Goal: Task Accomplishment & Management: Use online tool/utility

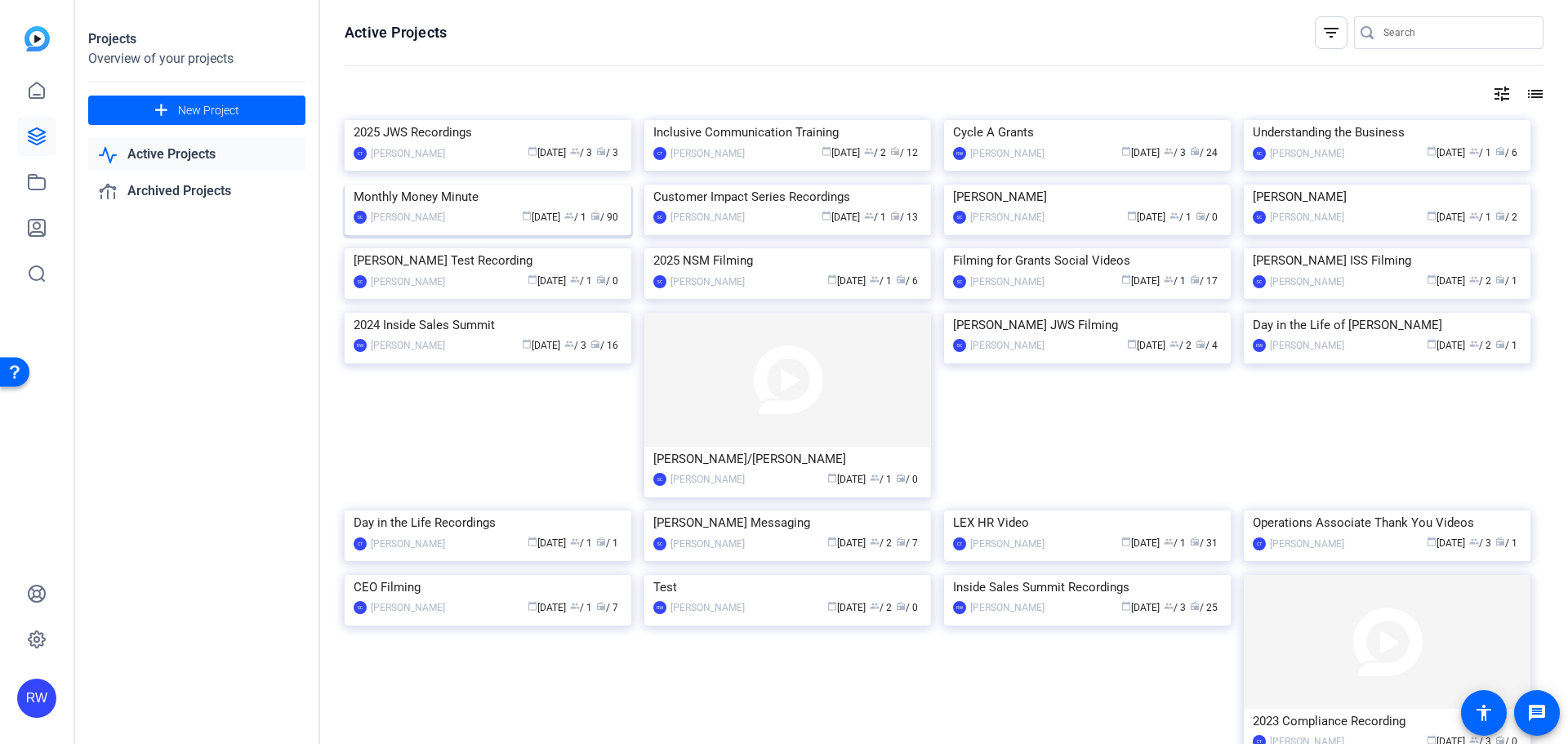
click at [506, 185] on img at bounding box center [487, 185] width 287 height 0
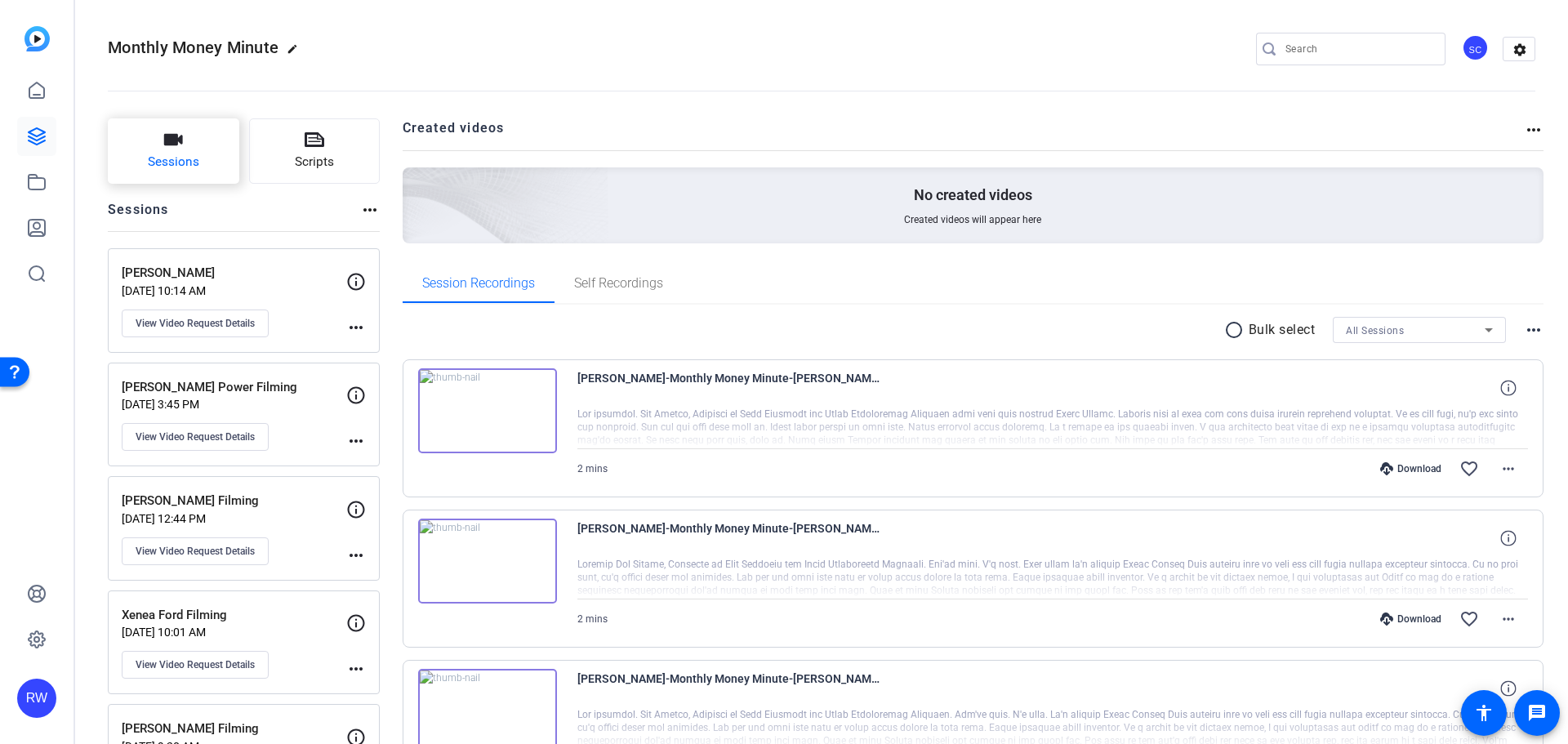
click at [173, 144] on icon "button" at bounding box center [173, 140] width 19 height 12
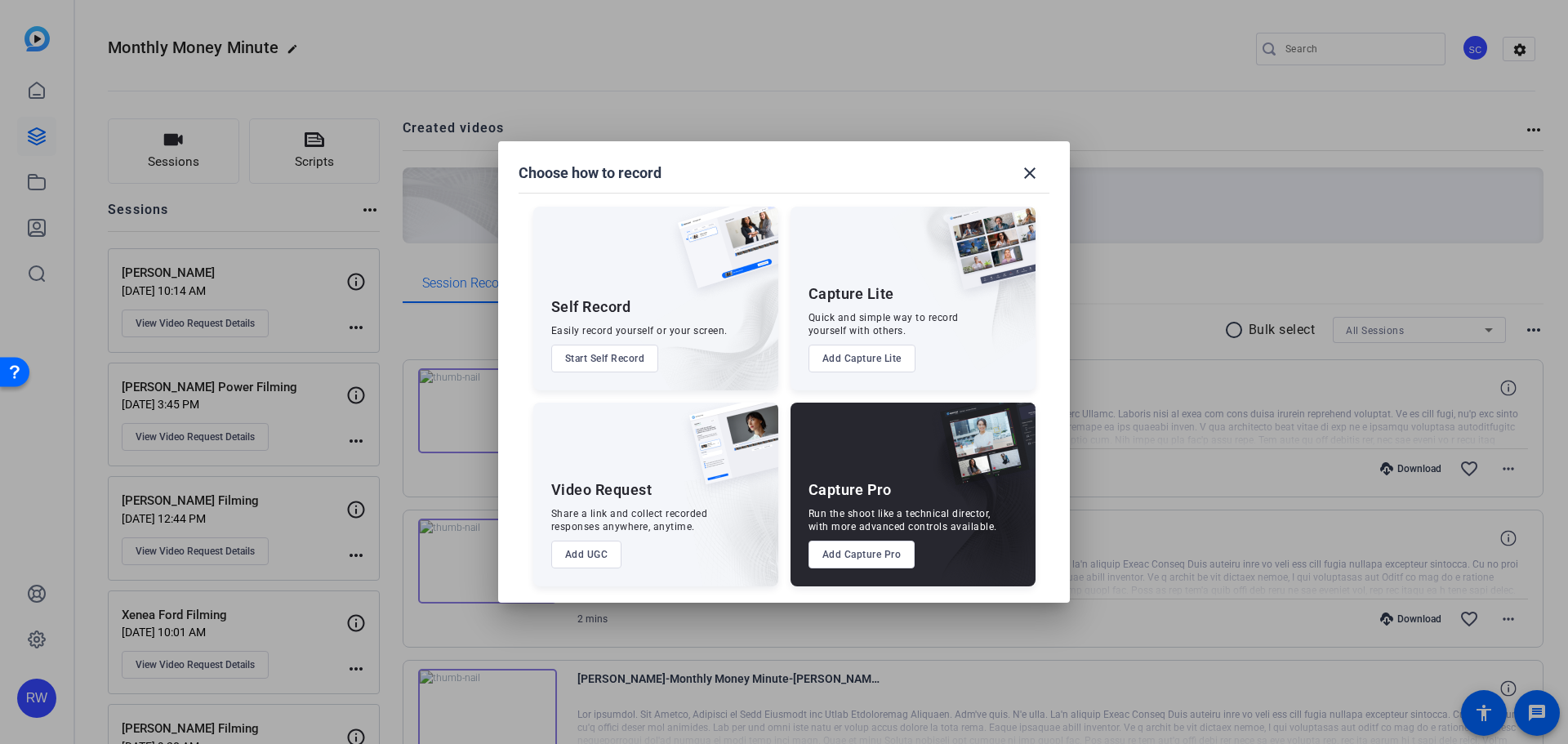
click at [595, 552] on button "Add UGC" at bounding box center [587, 555] width 71 height 28
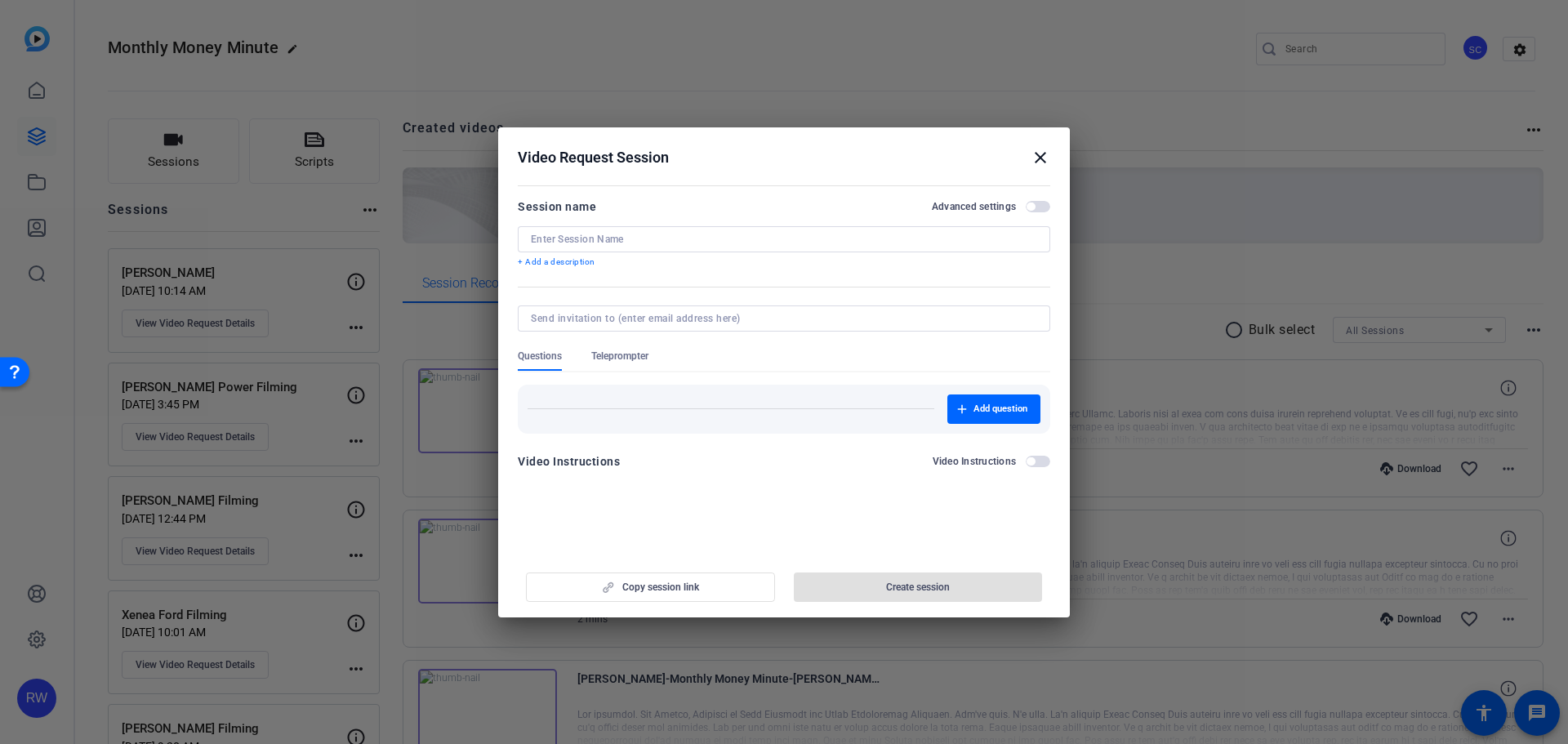
click at [708, 241] on input at bounding box center [784, 239] width 506 height 13
type input "[PERSON_NAME] Filming"
click at [782, 444] on form "Session name Advanced settings [PERSON_NAME] Filming + Add a description Questi…" at bounding box center [784, 339] width 533 height 284
click at [842, 513] on openreel-new-create-edit-ugc-session "Video Request Session close Session name Advanced settings [PERSON_NAME] Filmin…" at bounding box center [784, 372] width 572 height 490
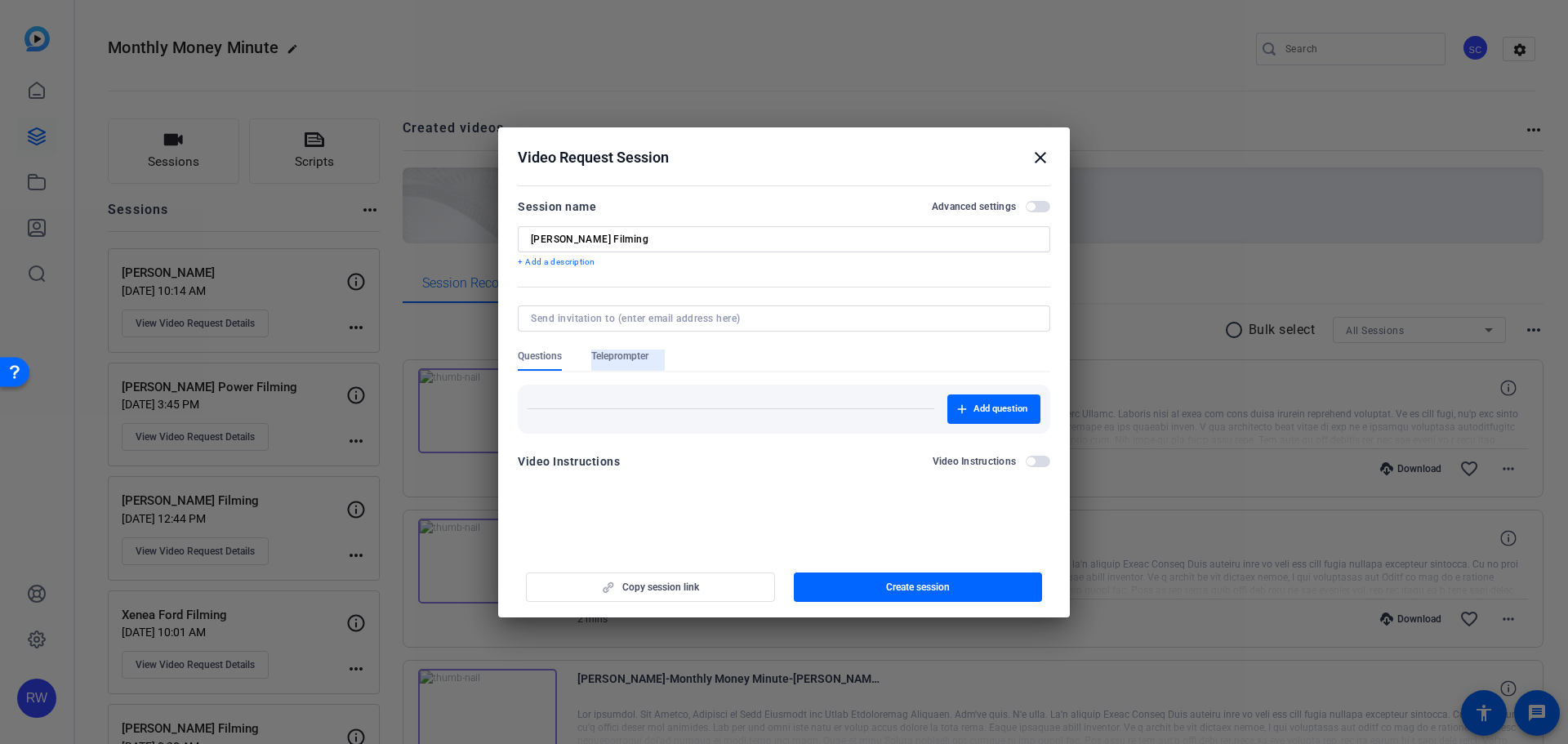
click at [630, 355] on span "Teleprompter" at bounding box center [620, 356] width 58 height 13
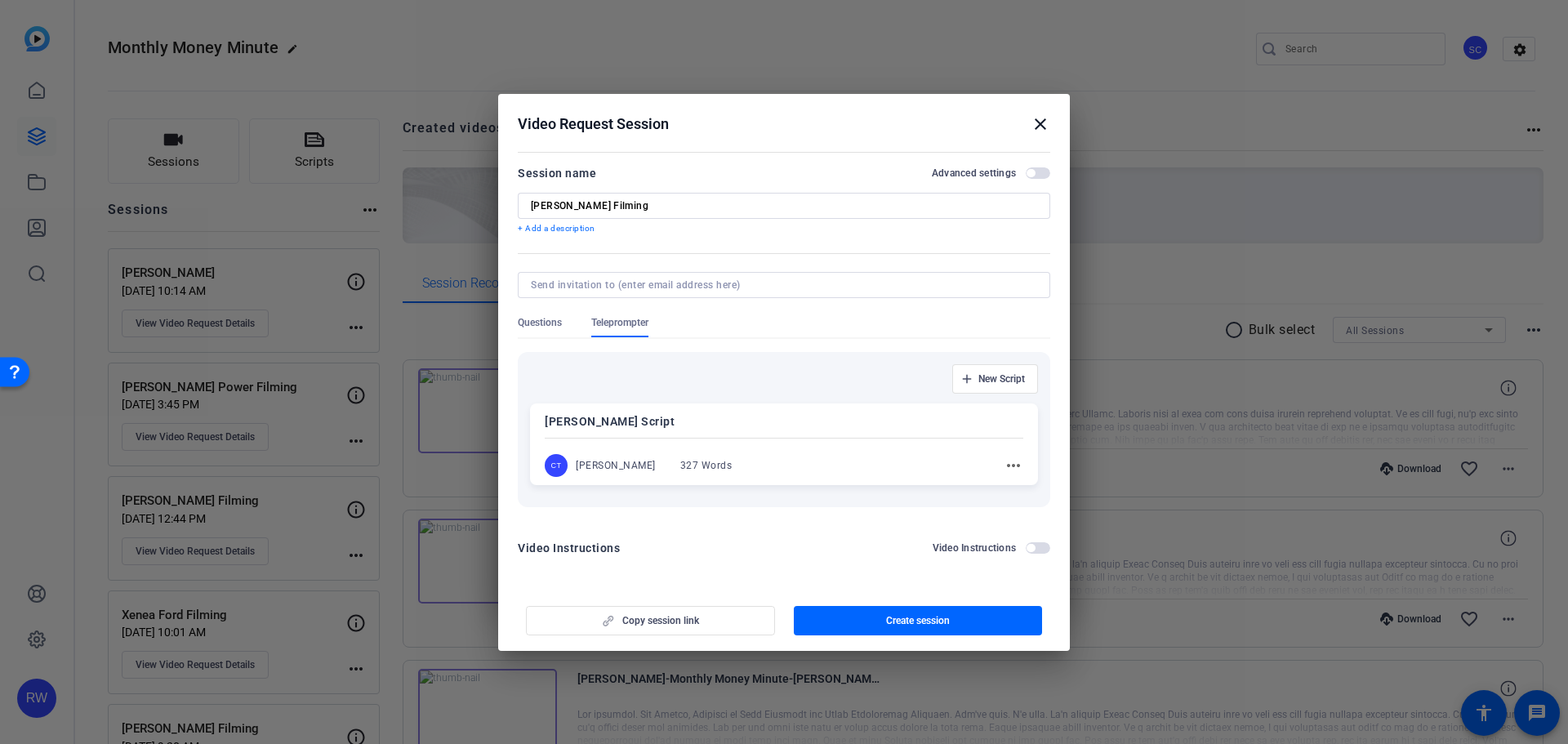
click at [1009, 463] on mat-icon "more_horiz" at bounding box center [1013, 465] width 20 height 20
click at [1041, 488] on span "Edit" at bounding box center [1049, 489] width 65 height 20
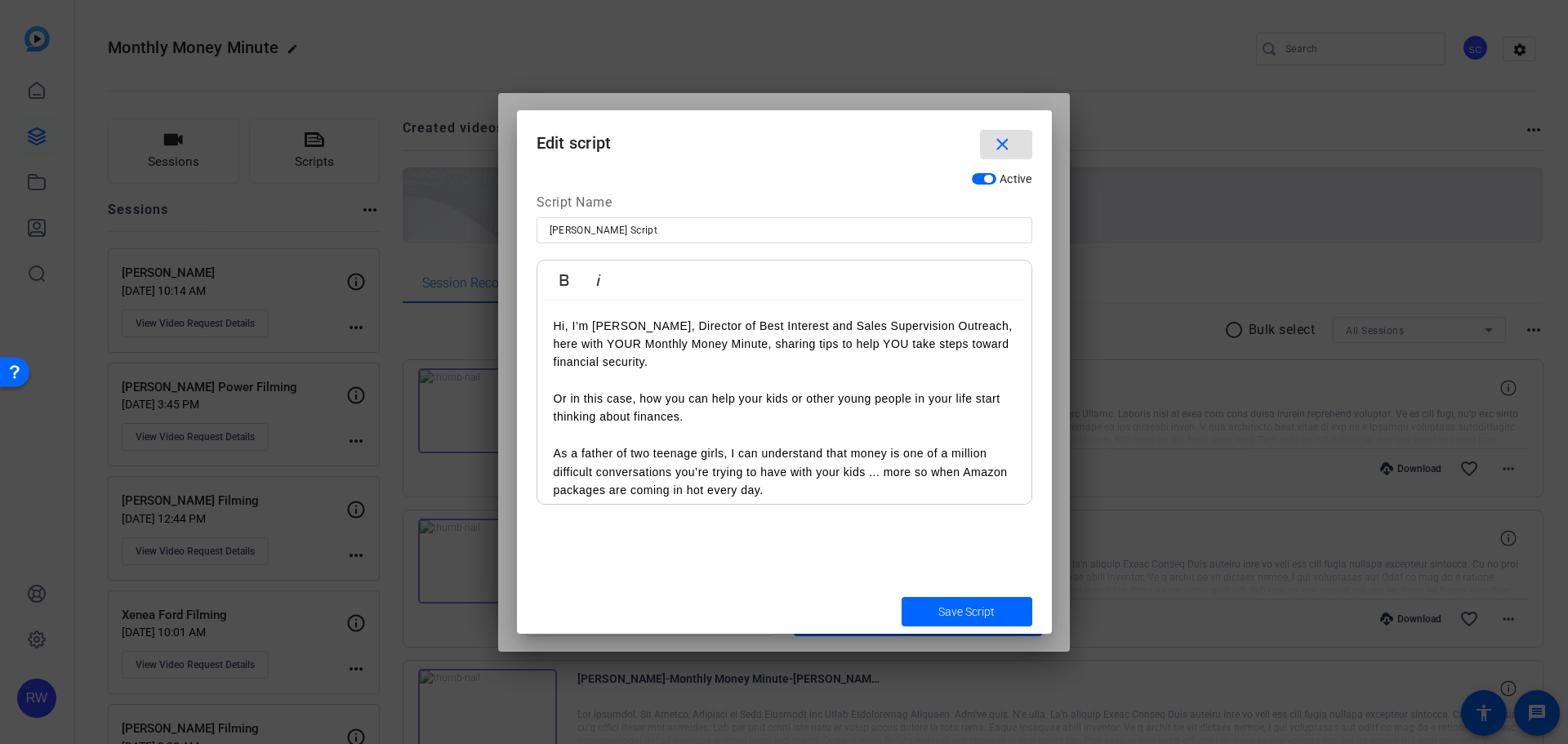
click at [990, 177] on span "button" at bounding box center [988, 179] width 8 height 8
click at [1009, 138] on mat-icon "close" at bounding box center [1002, 145] width 21 height 21
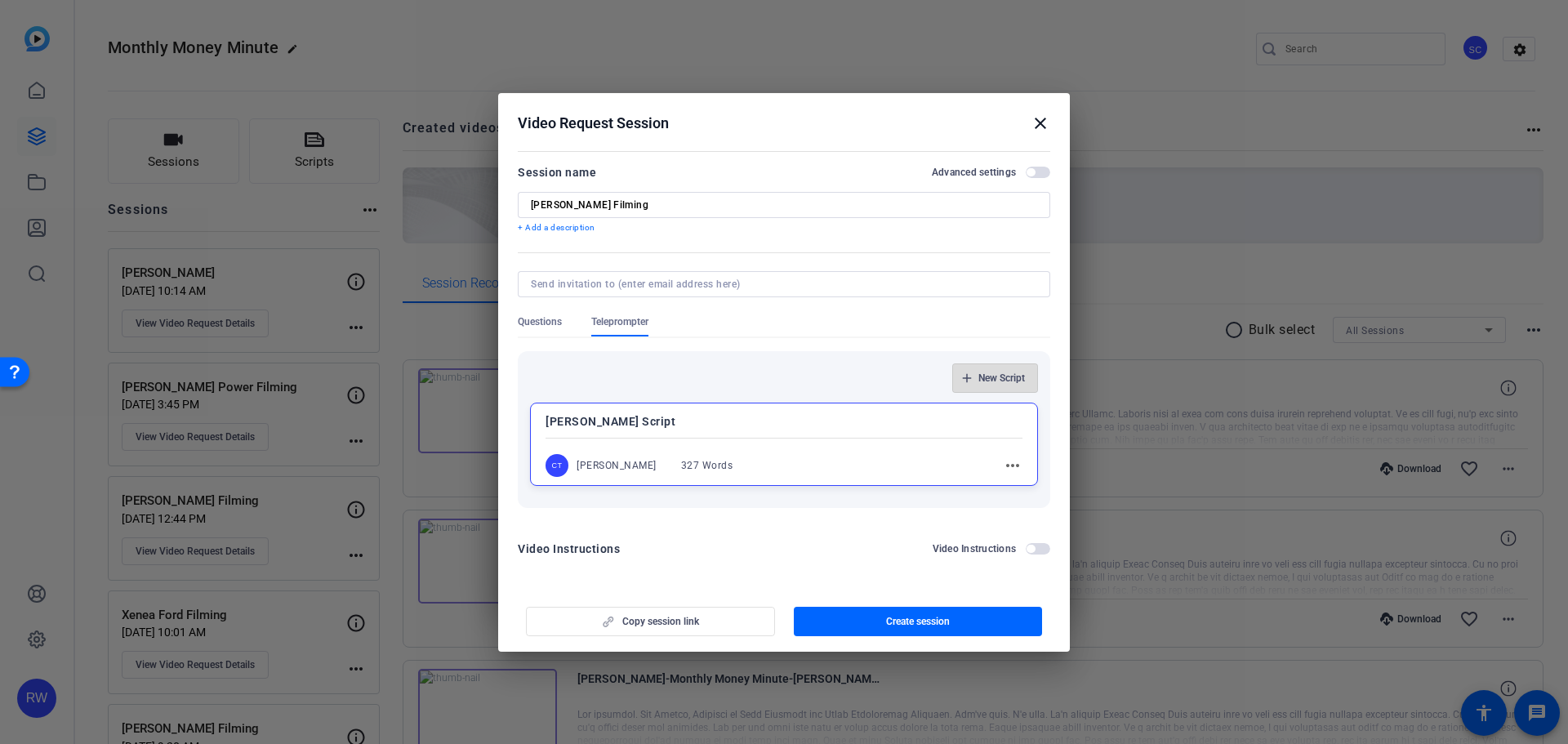
click at [996, 386] on span "button" at bounding box center [995, 378] width 84 height 39
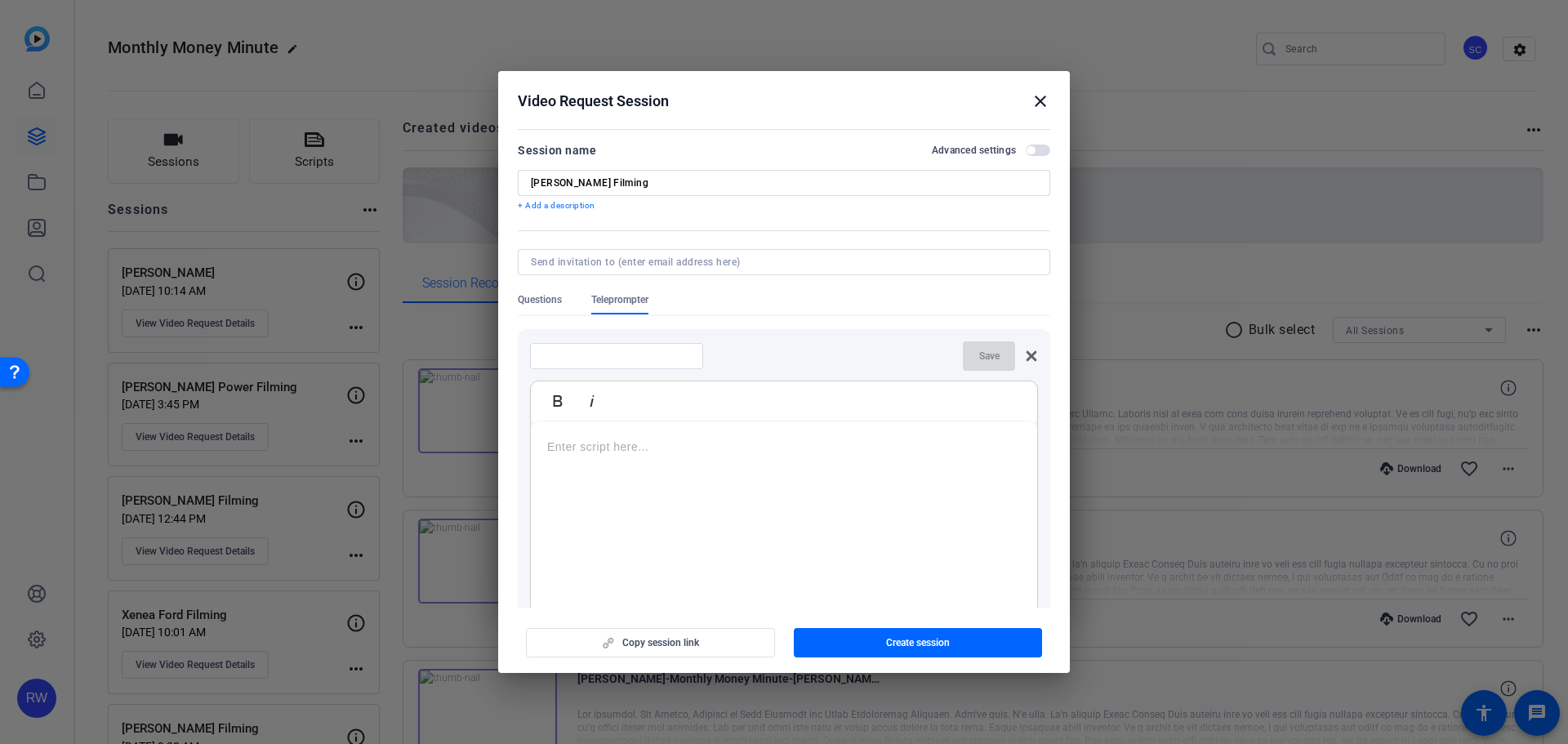
click at [611, 356] on input at bounding box center [616, 356] width 147 height 13
type input "[PERSON_NAME] Script"
click at [626, 458] on div at bounding box center [784, 524] width 506 height 204
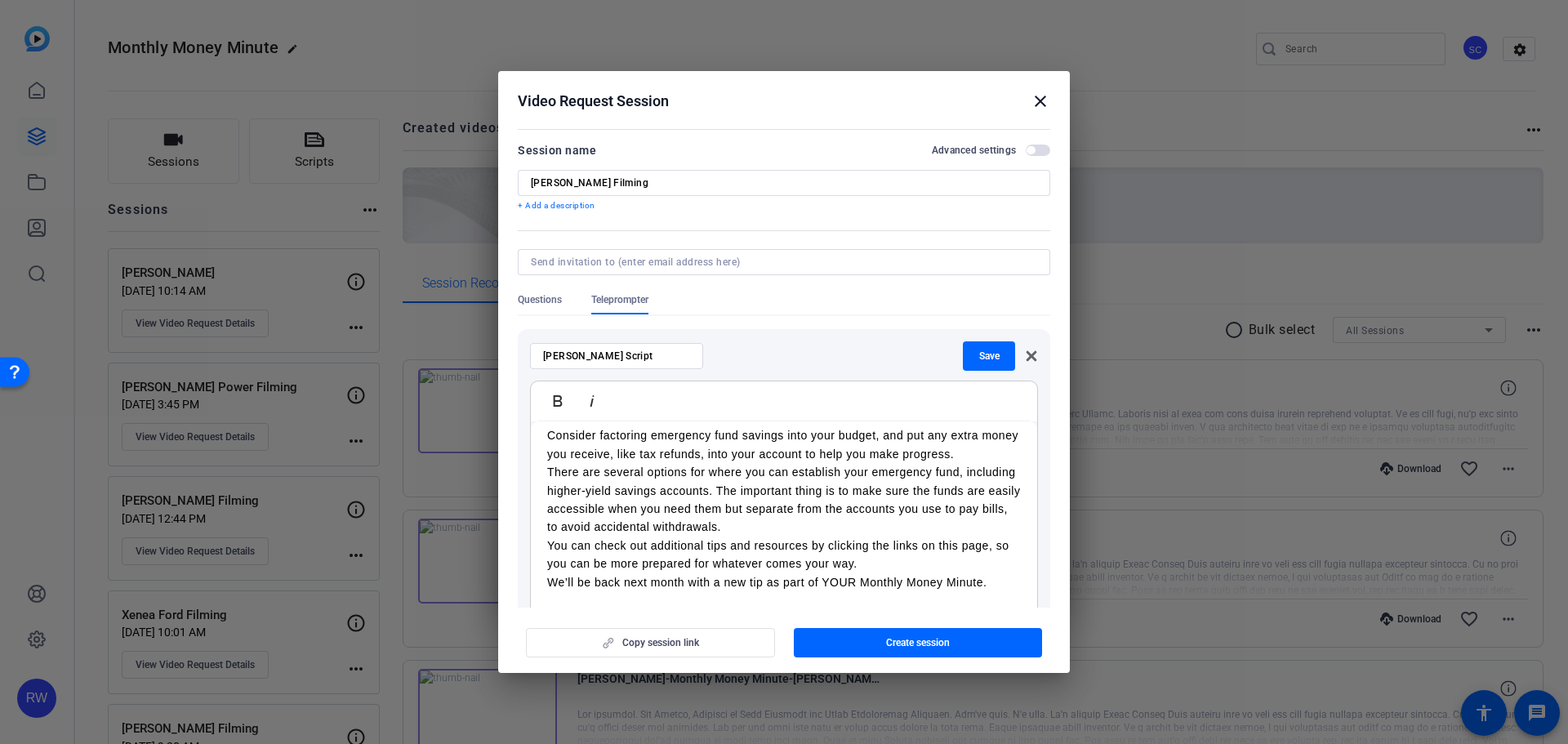
scroll to position [267, 0]
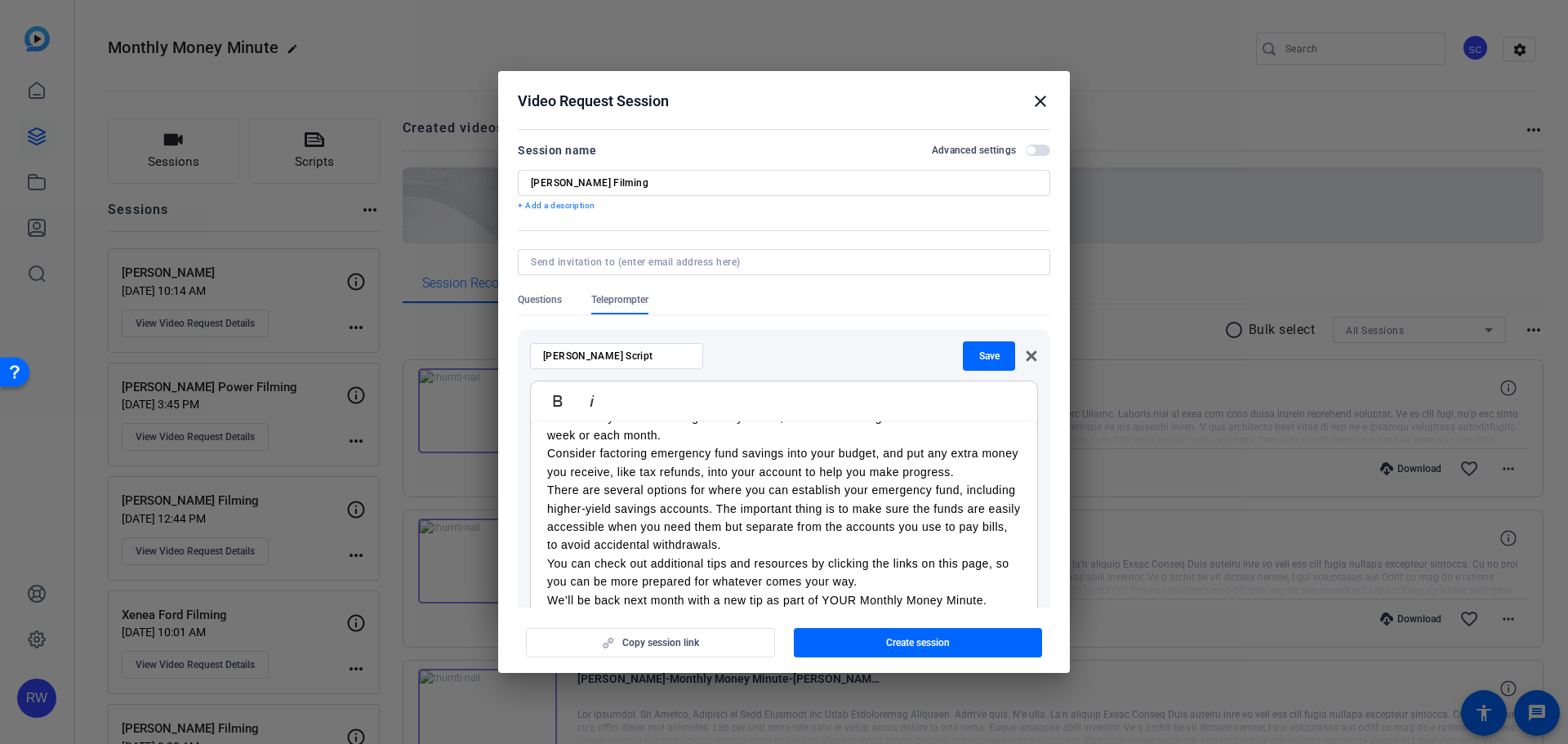
click at [981, 358] on span "Save" at bounding box center [989, 356] width 21 height 13
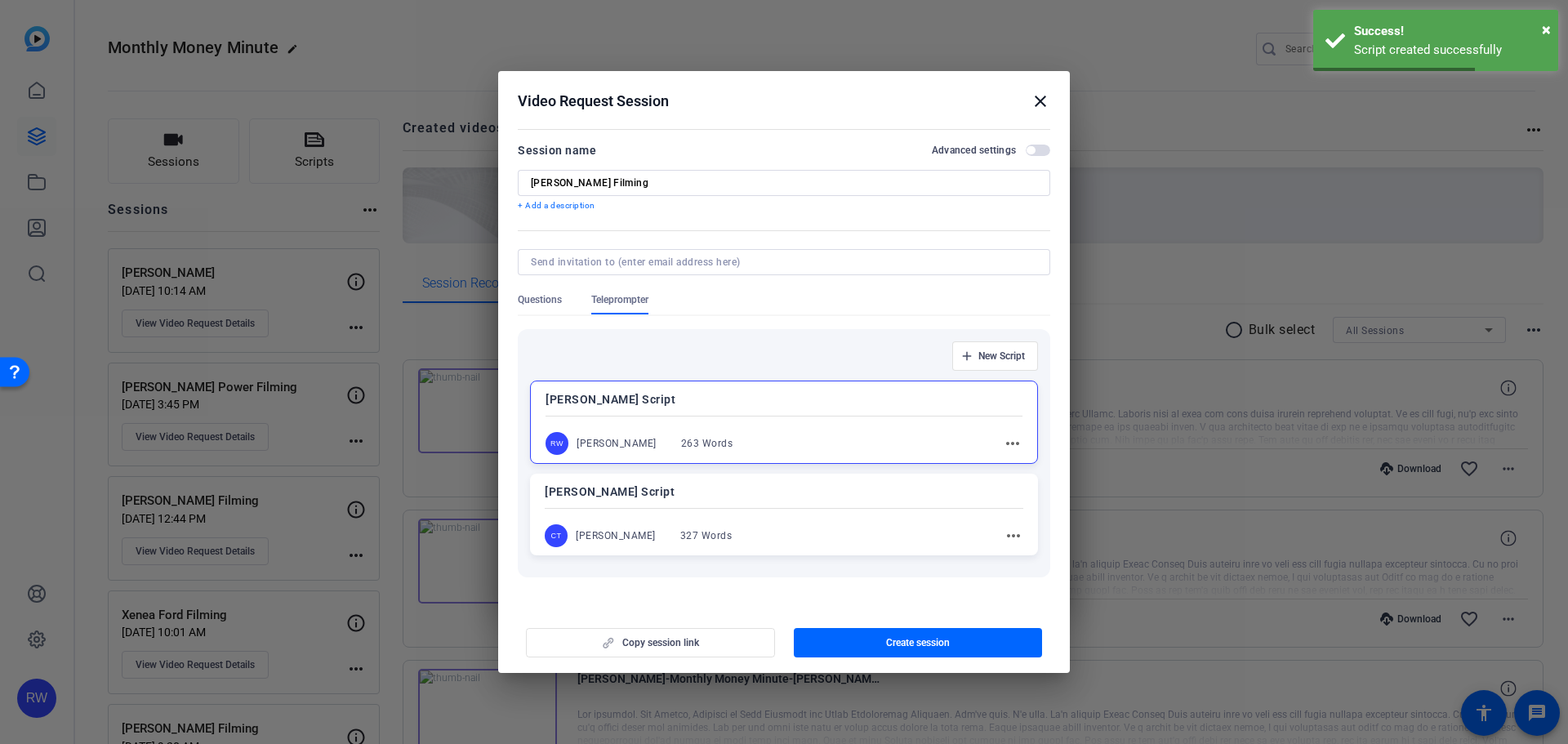
click at [1011, 534] on mat-icon "more_horiz" at bounding box center [1013, 536] width 20 height 20
click at [1014, 555] on span "Edit" at bounding box center [1040, 560] width 65 height 20
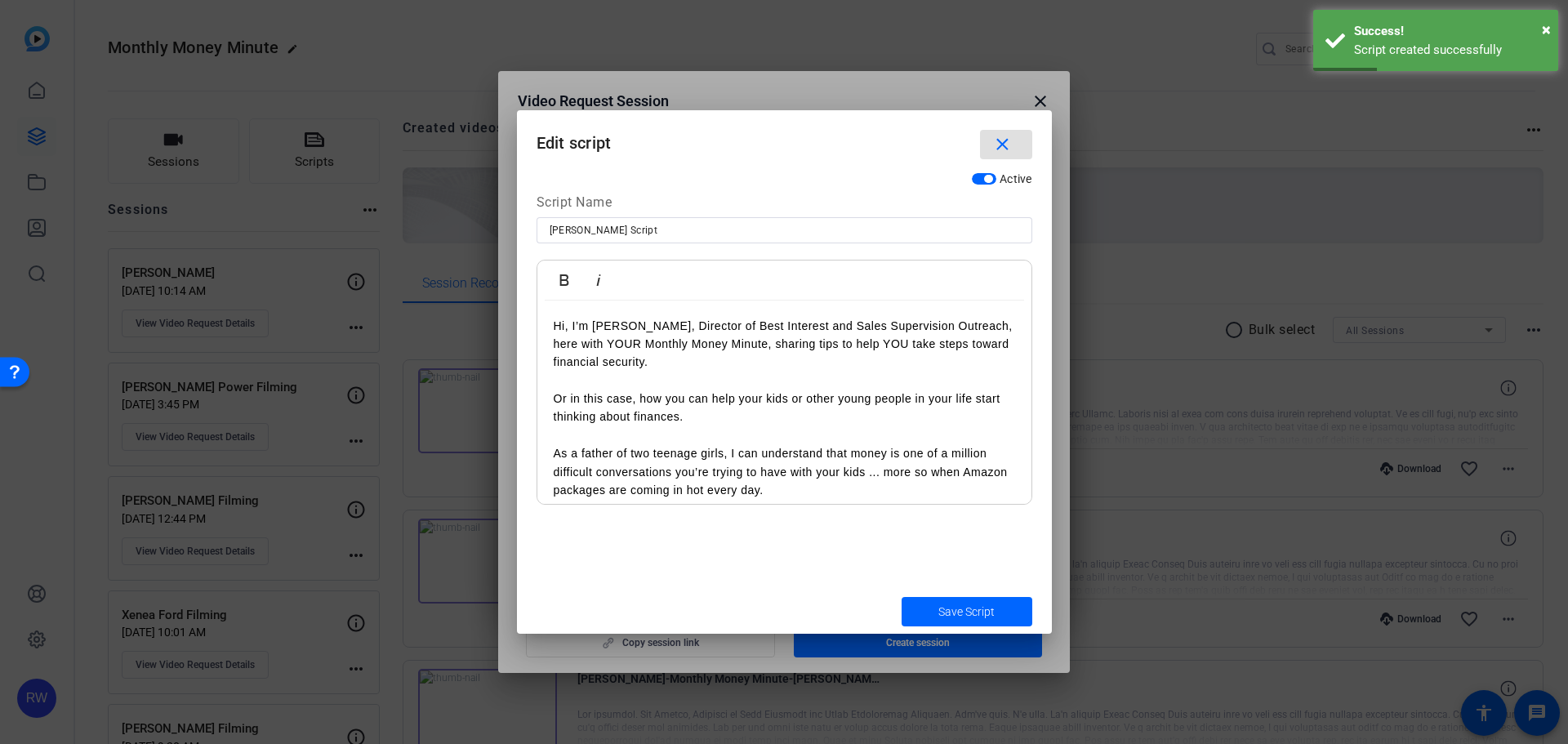
click at [992, 178] on span "button" at bounding box center [988, 179] width 8 height 8
click at [996, 608] on span "submit" at bounding box center [966, 612] width 131 height 39
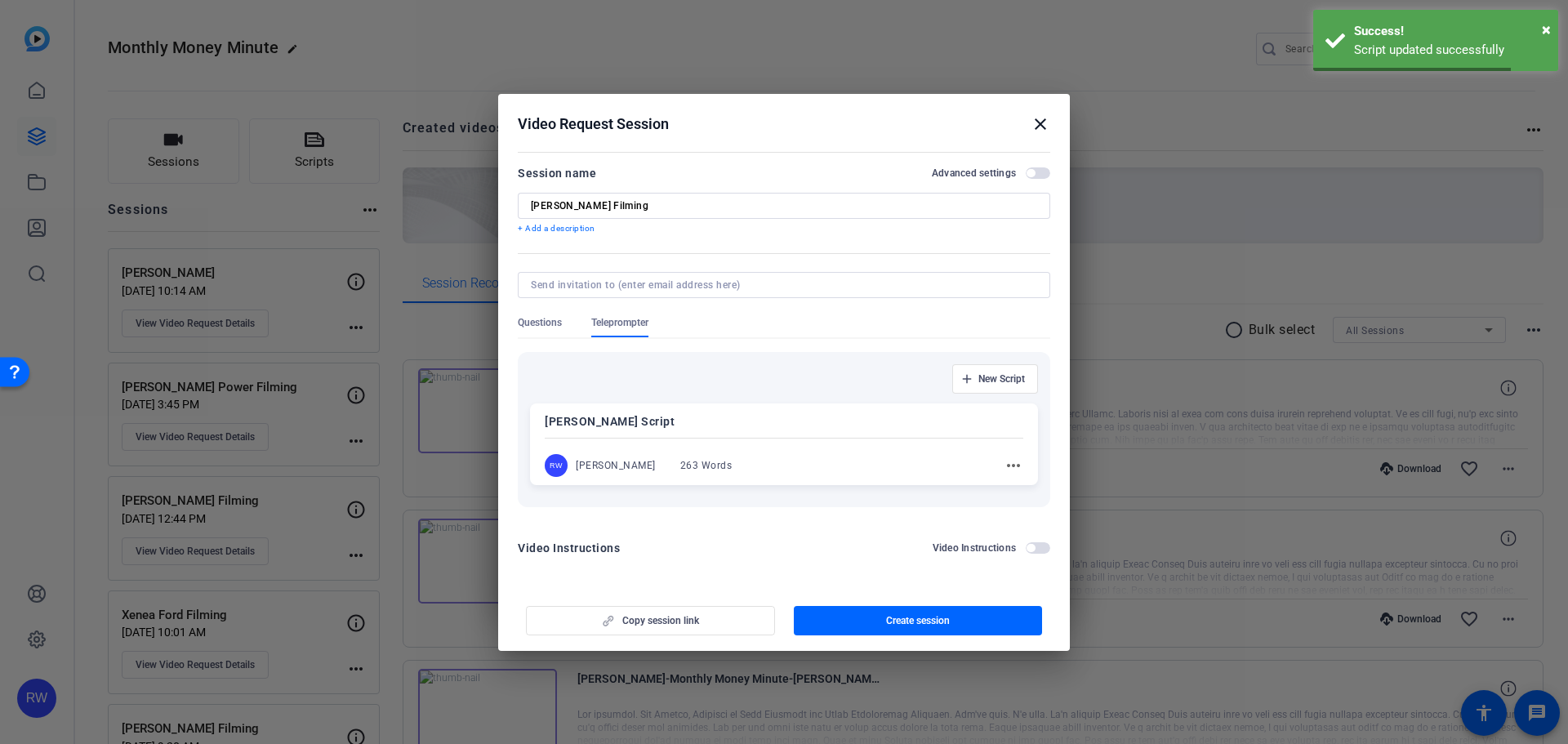
click at [1010, 464] on mat-icon "more_horiz" at bounding box center [1013, 465] width 20 height 20
click at [1021, 488] on span "Edit" at bounding box center [1049, 489] width 65 height 20
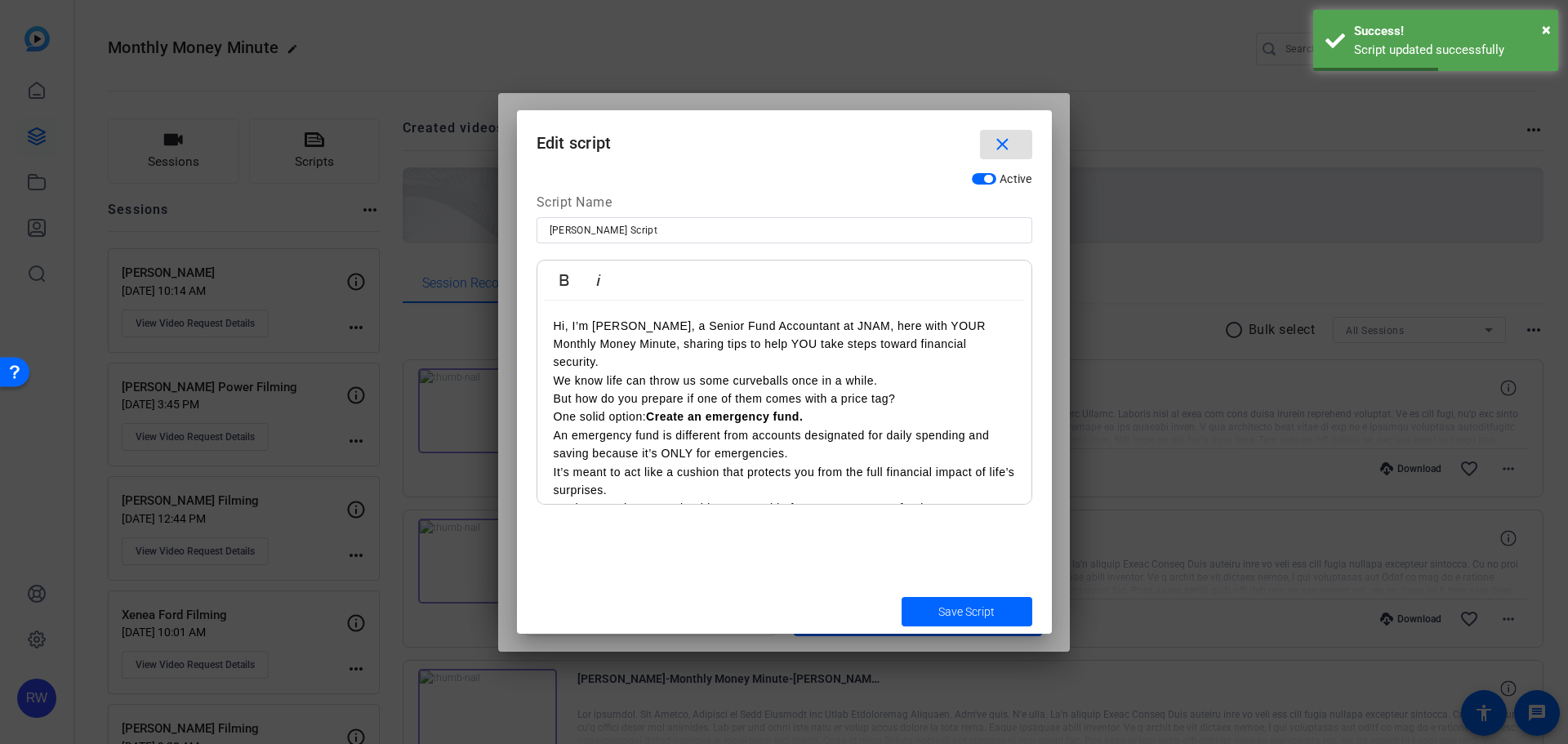
click at [1003, 138] on mat-icon "close" at bounding box center [1002, 145] width 21 height 21
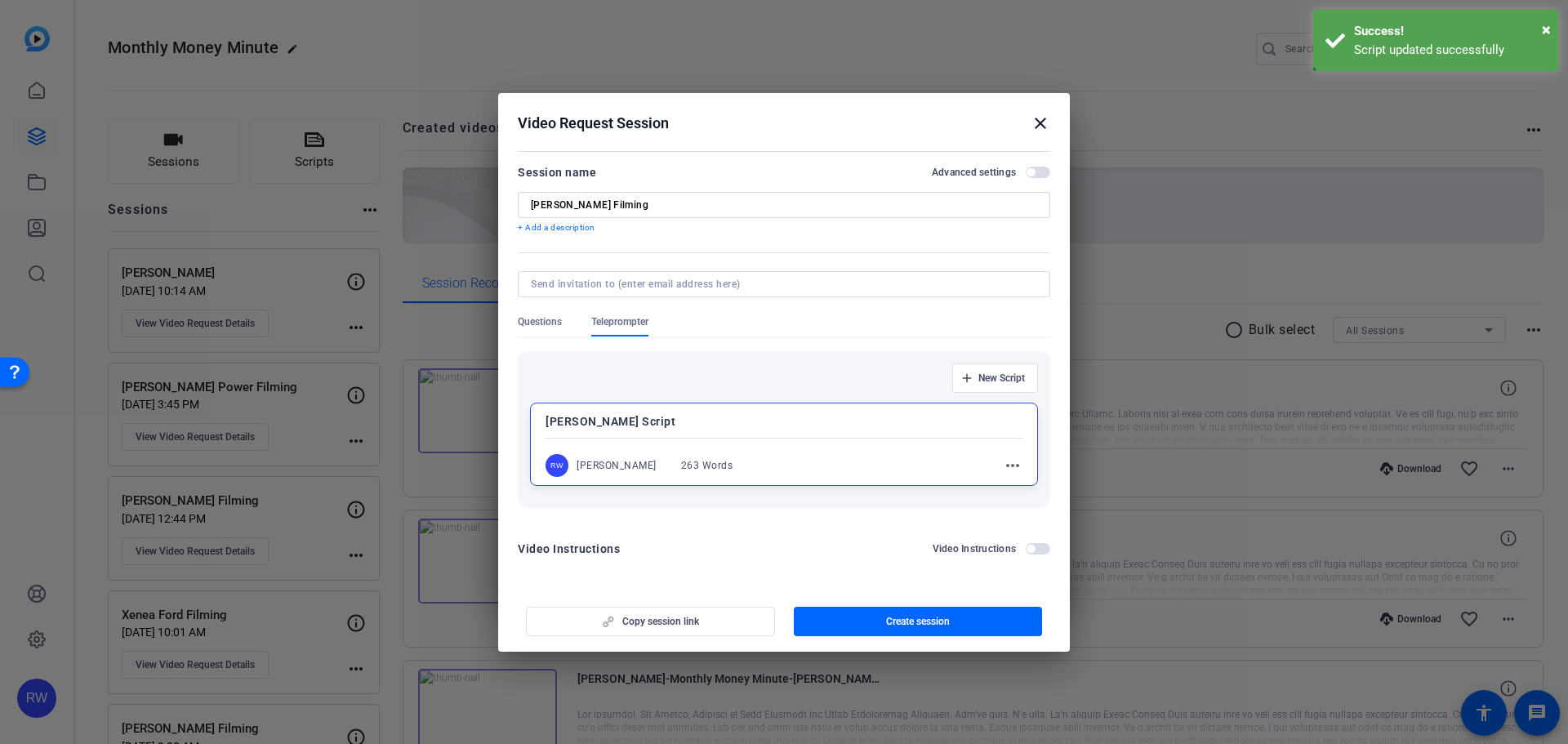
click at [736, 625] on div "Copy session link Create session" at bounding box center [784, 615] width 533 height 42
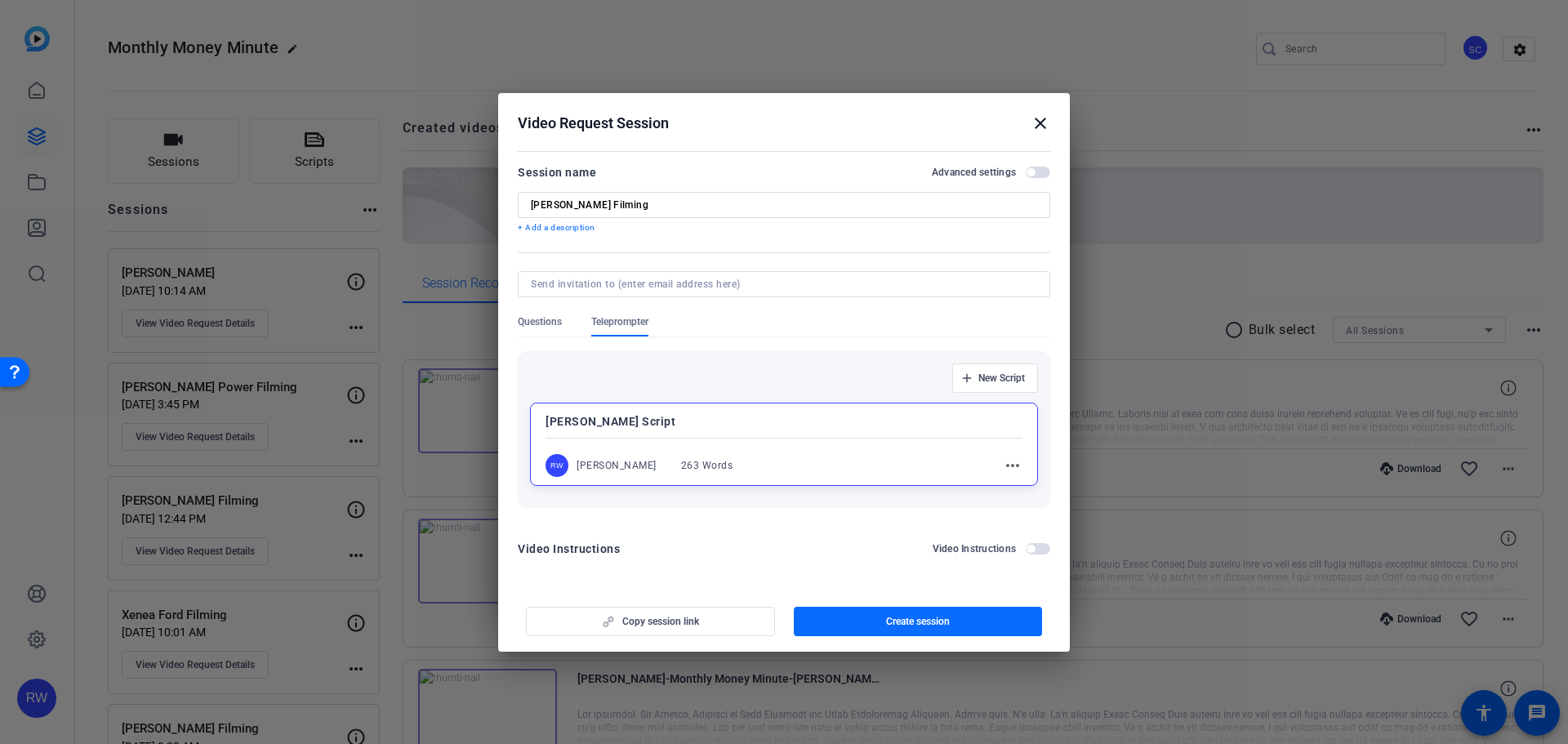
click at [994, 622] on span "button" at bounding box center [918, 622] width 249 height 39
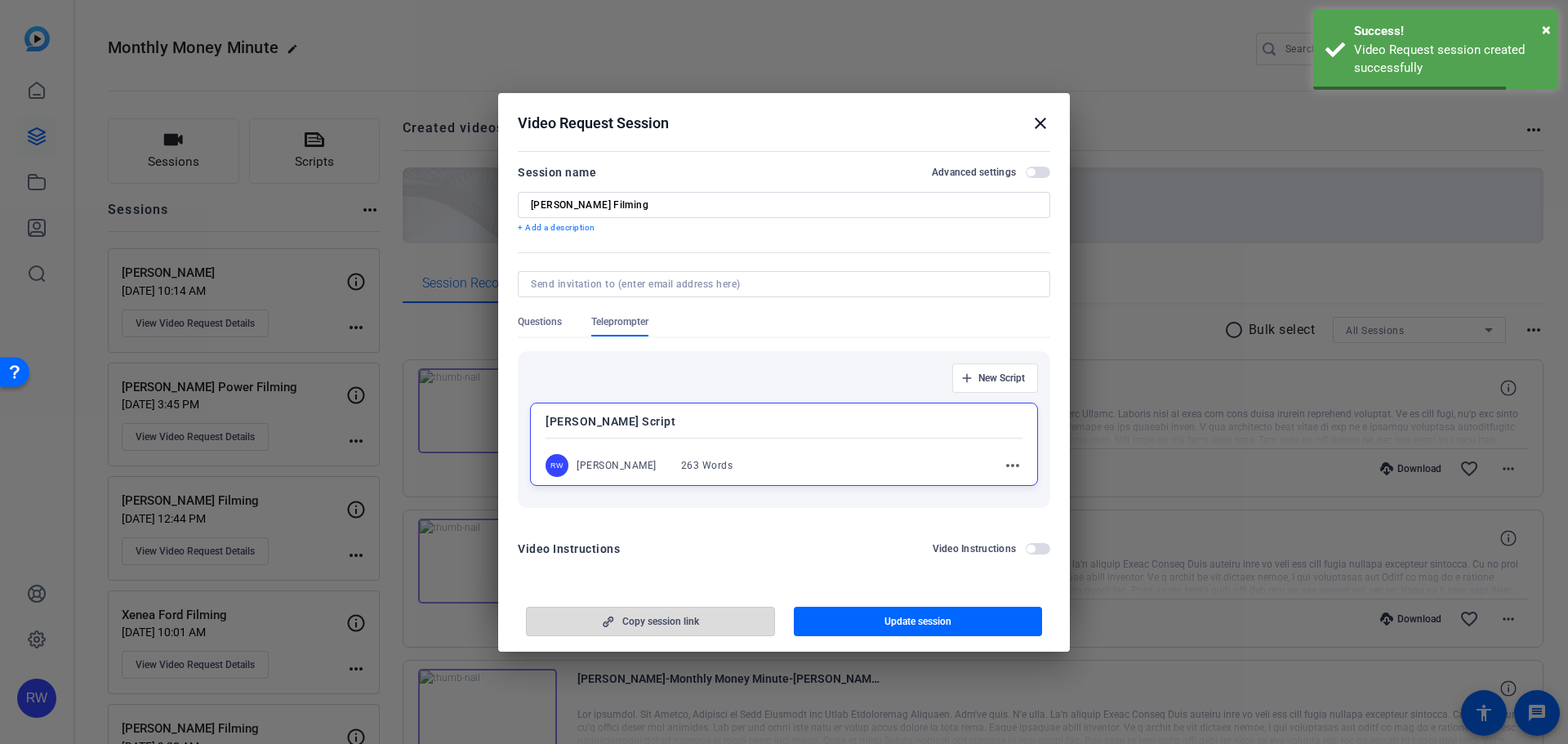
click at [684, 628] on span "button" at bounding box center [650, 622] width 247 height 39
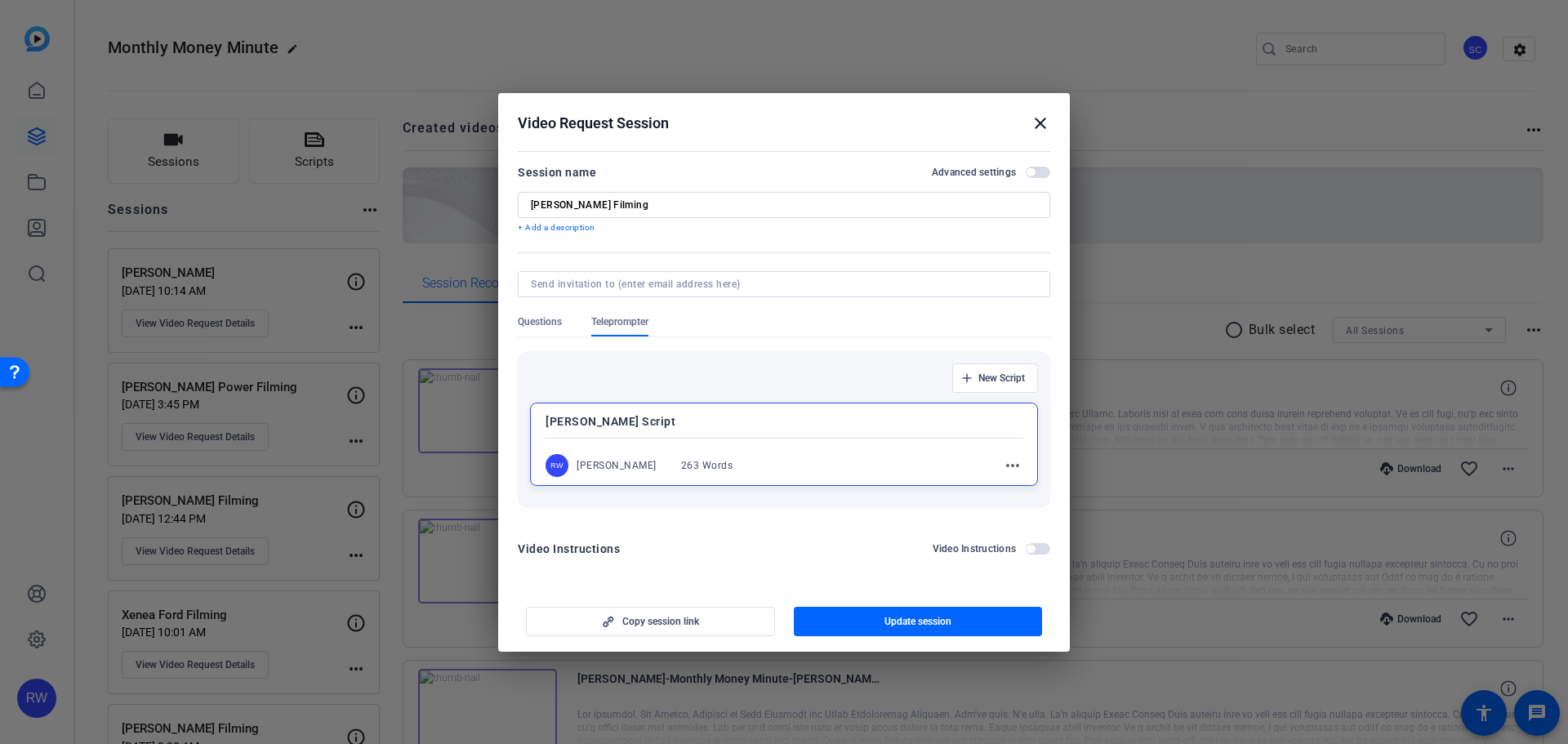
click at [1040, 549] on span "button" at bounding box center [1038, 549] width 25 height 12
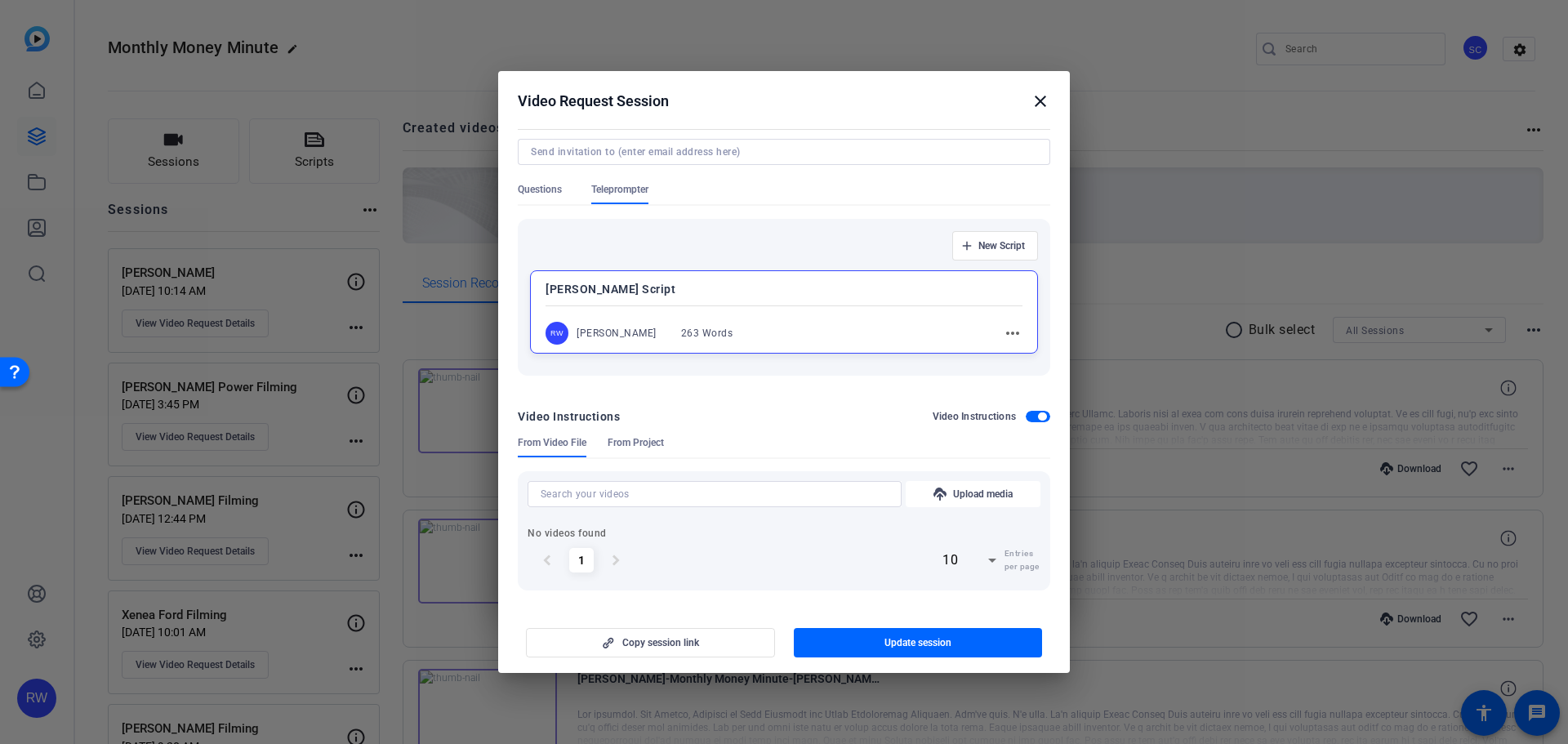
scroll to position [111, 0]
click at [1038, 414] on span "button" at bounding box center [1042, 416] width 8 height 8
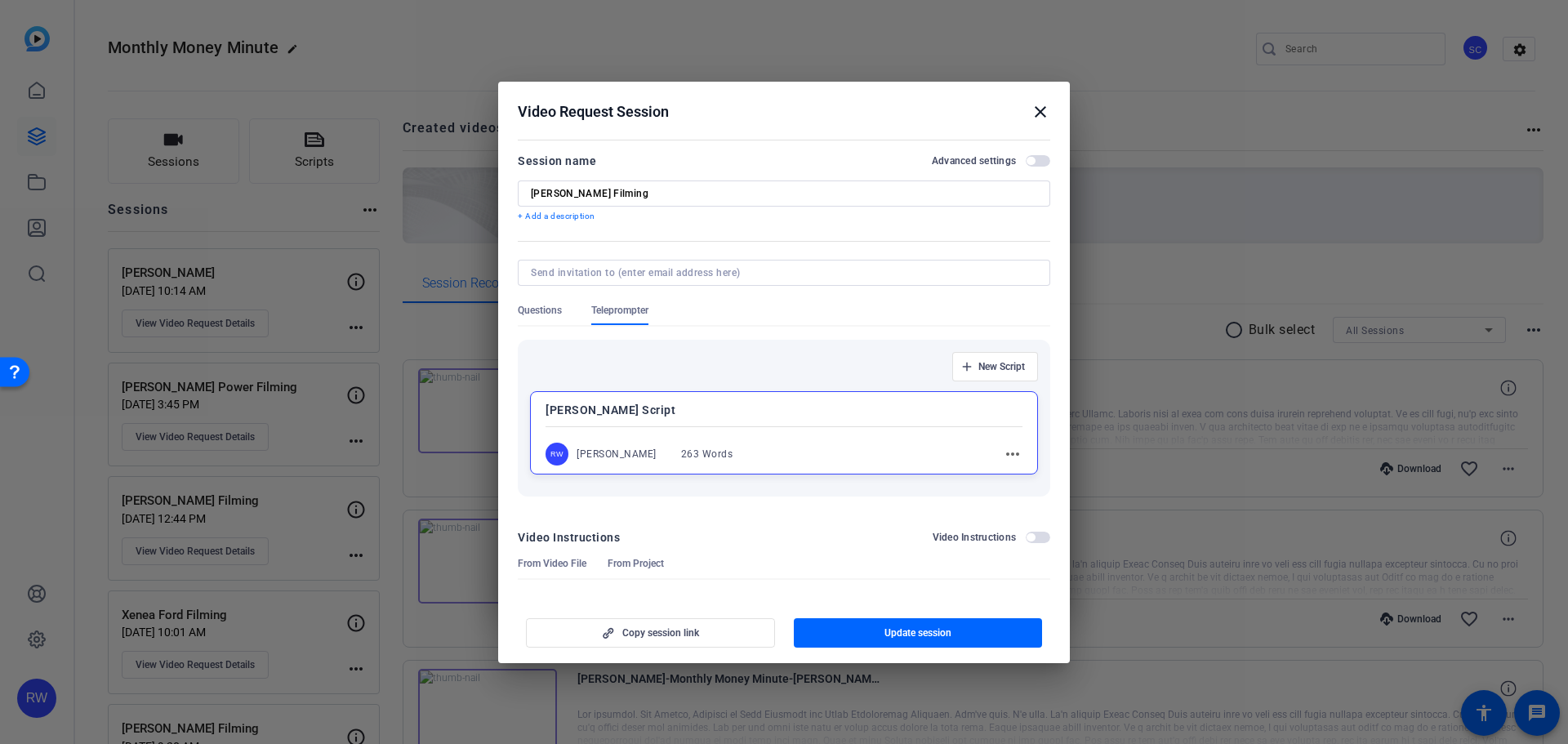
scroll to position [0, 0]
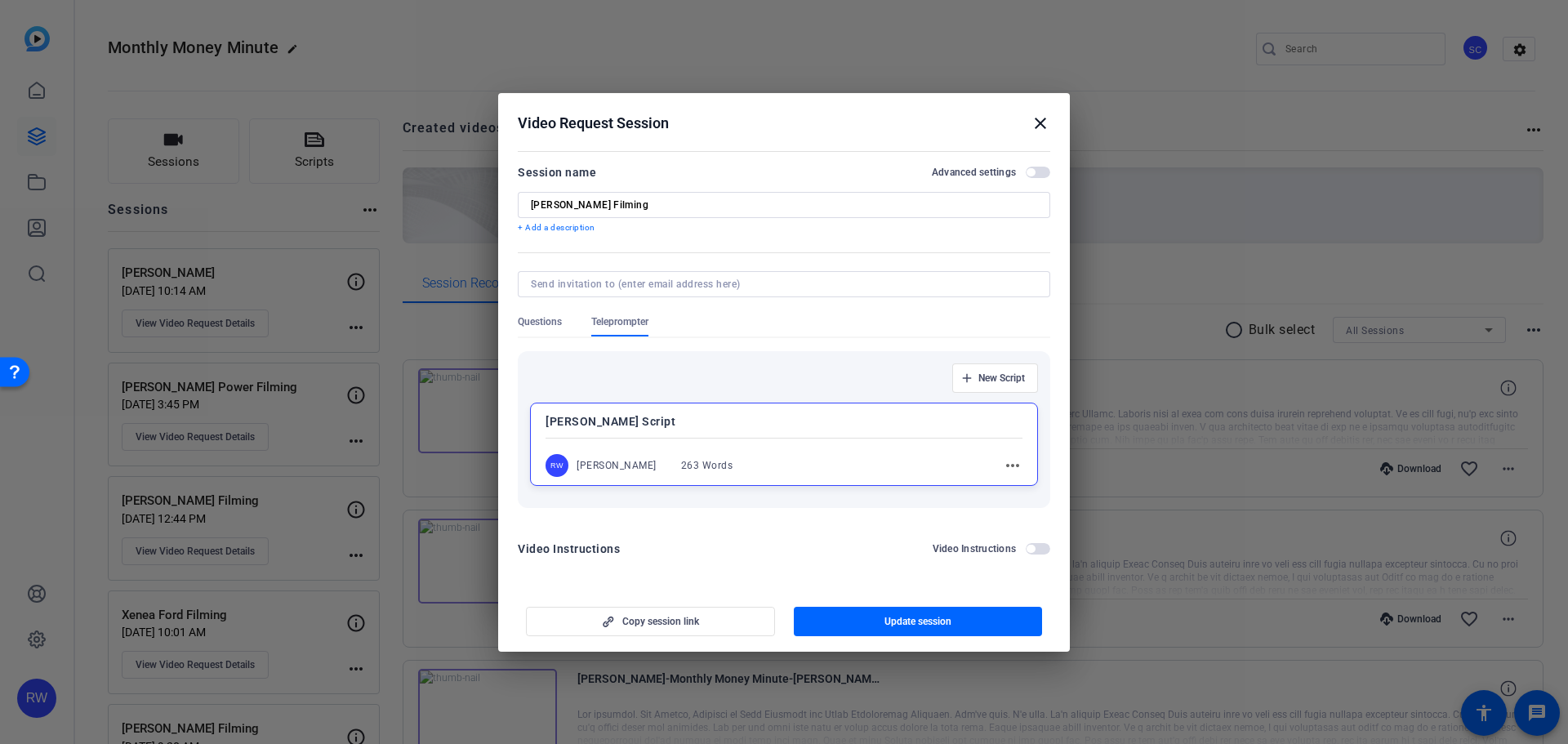
click at [1032, 178] on div "Session name Advanced settings" at bounding box center [784, 173] width 533 height 20
click at [1036, 172] on span "button" at bounding box center [1038, 173] width 25 height 12
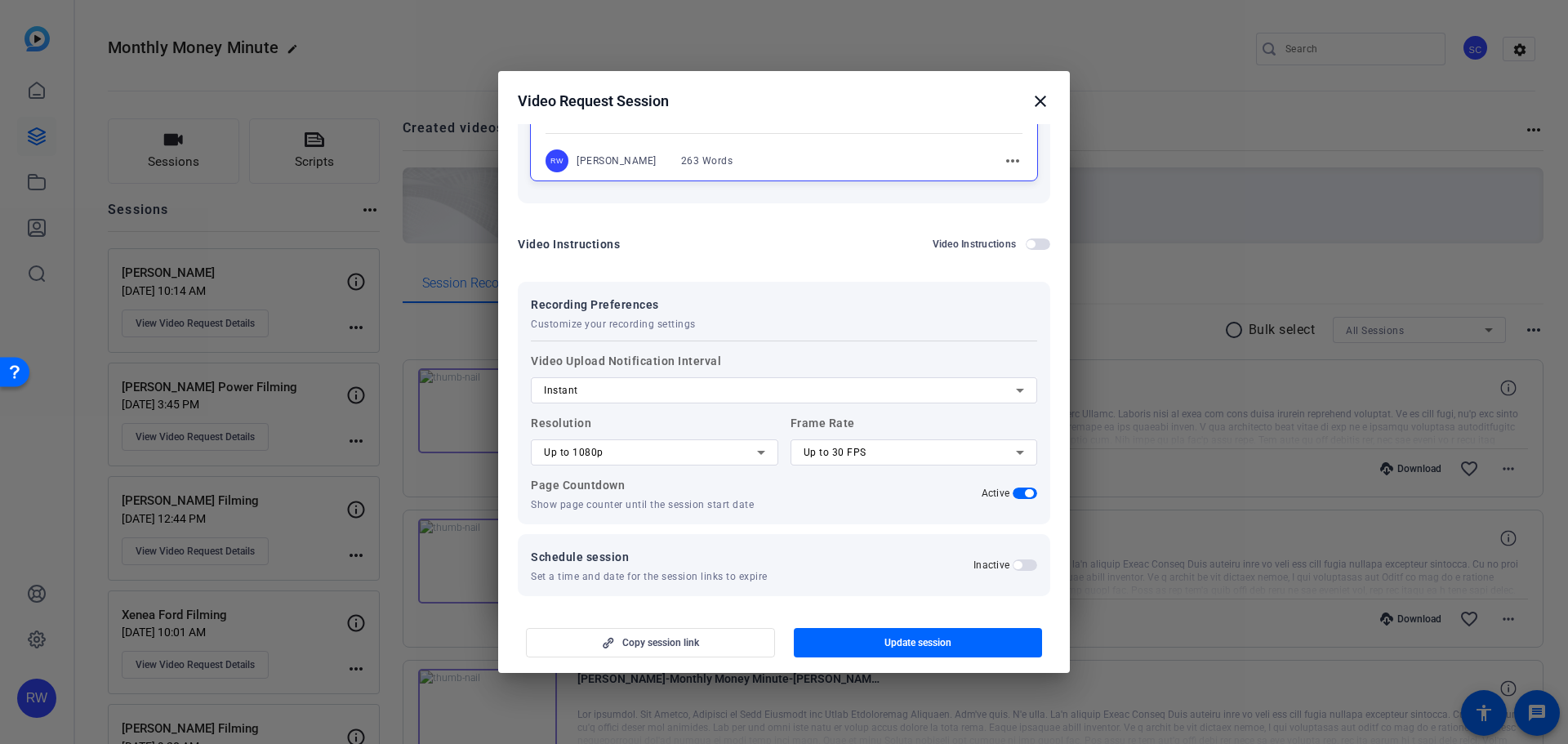
scroll to position [289, 0]
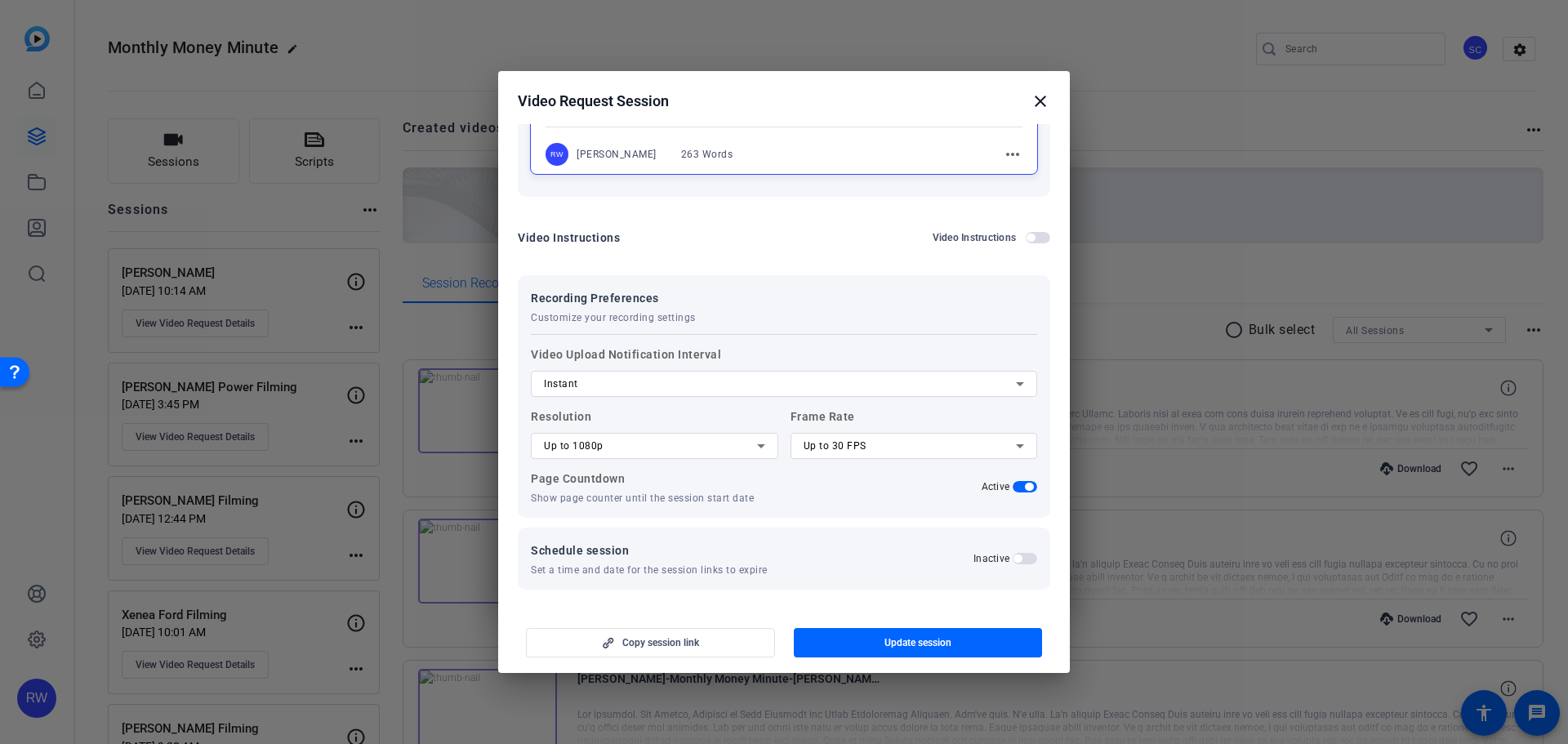
click at [1043, 97] on mat-icon "close" at bounding box center [1040, 101] width 20 height 20
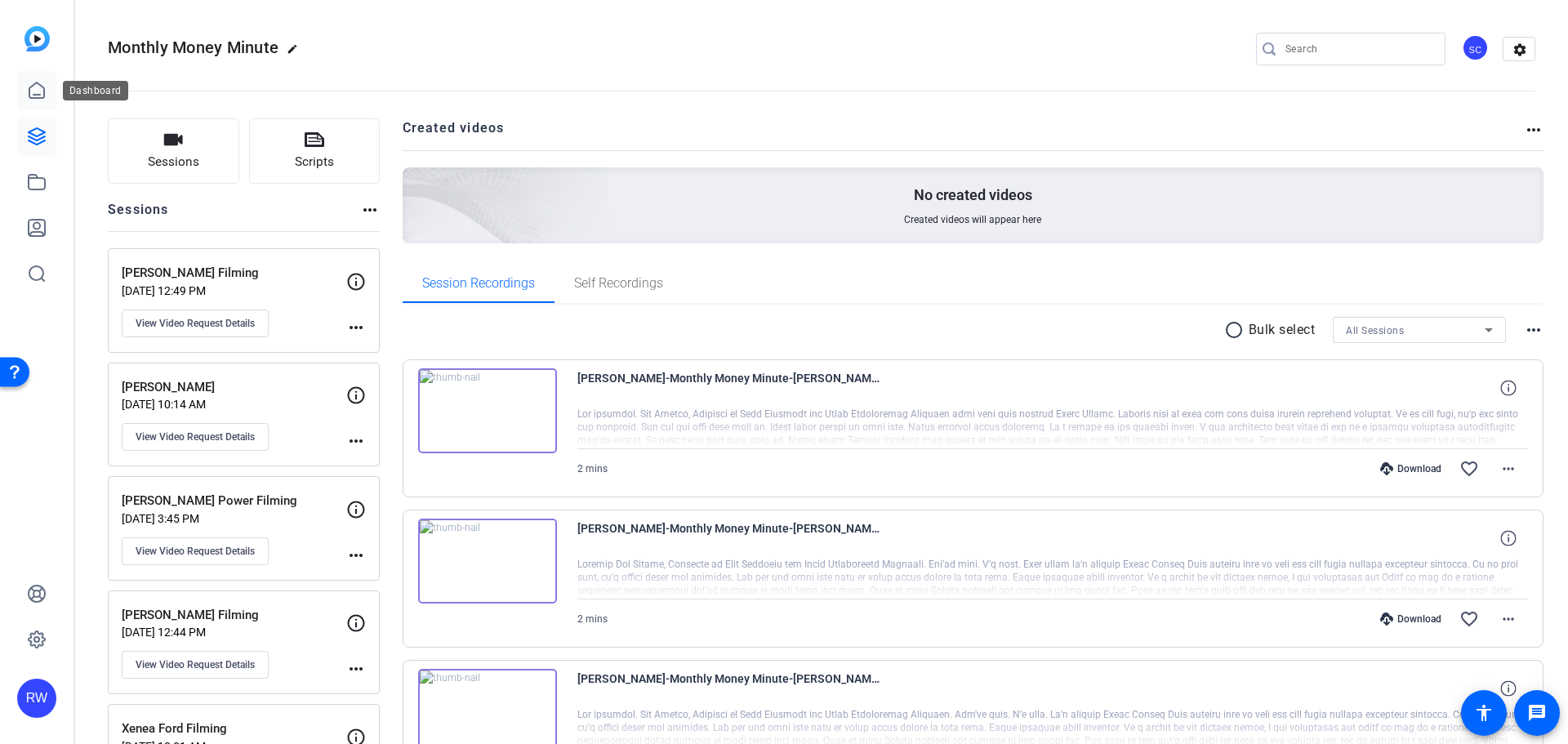
click at [38, 85] on icon at bounding box center [37, 90] width 20 height 20
